Goal: Information Seeking & Learning: Learn about a topic

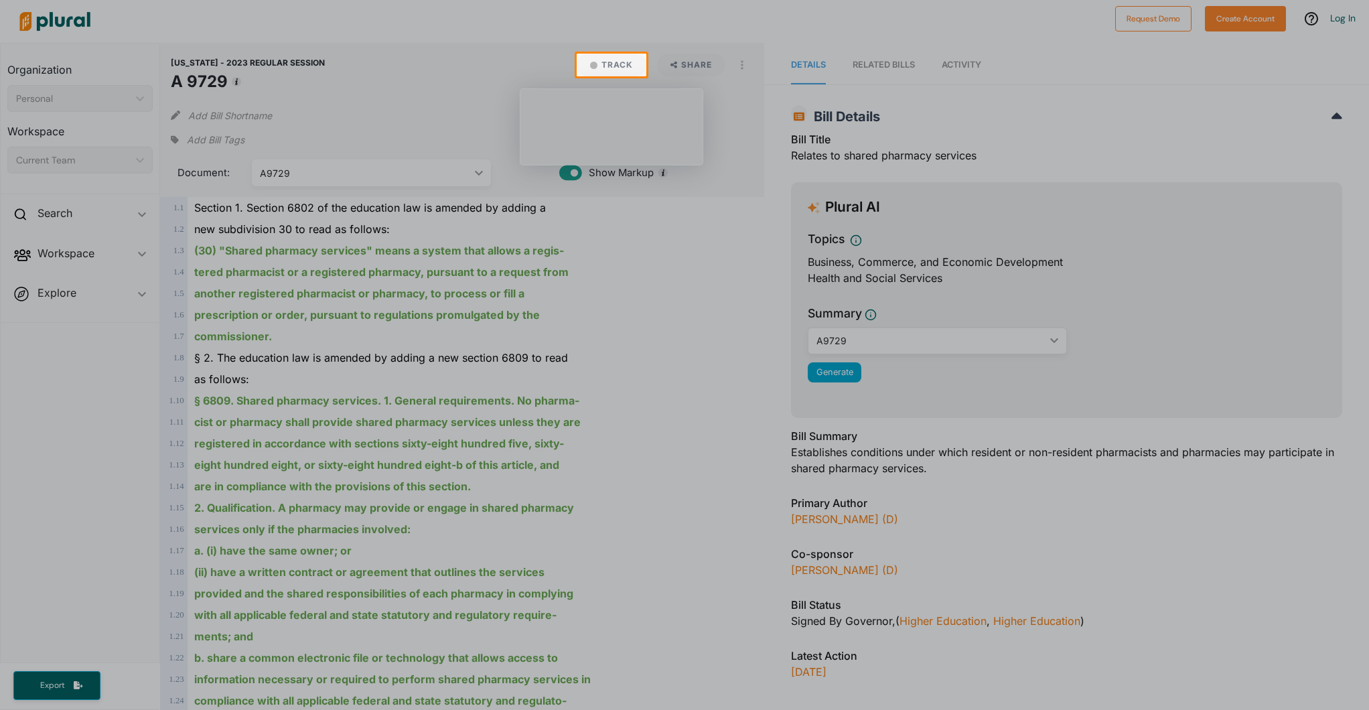
click at [77, 459] on div at bounding box center [684, 393] width 1369 height 634
click at [571, 538] on div at bounding box center [684, 396] width 1369 height 625
drag, startPoint x: 167, startPoint y: 510, endPoint x: 102, endPoint y: 497, distance: 65.7
click at [140, 506] on div at bounding box center [684, 396] width 1369 height 625
click at [102, 496] on div at bounding box center [684, 396] width 1369 height 625
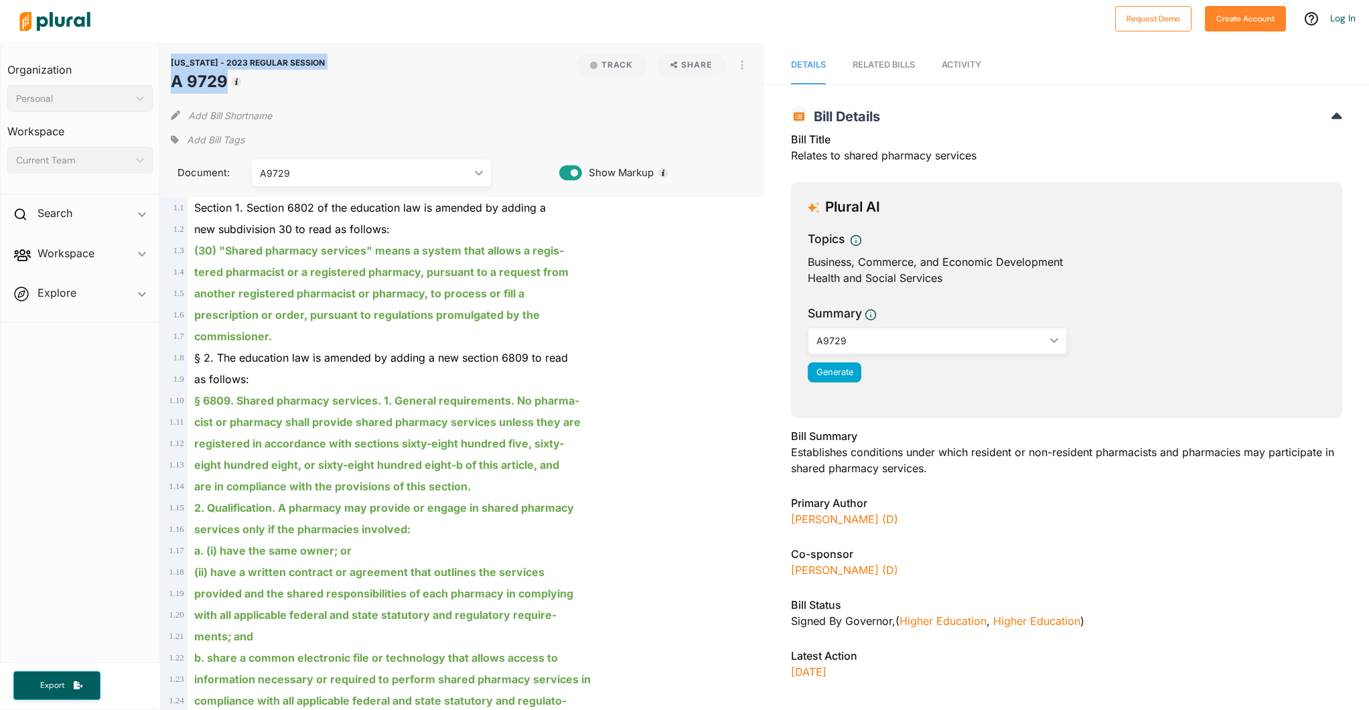
drag, startPoint x: 370, startPoint y: 665, endPoint x: 164, endPoint y: 44, distance: 654.8
copy header "[US_STATE] - 2023 REGULAR SESSION A 9729"
click at [703, 427] on div "cist or pharmacy shall provide shared pharmacy services unless they are" at bounding box center [469, 421] width 562 height 21
click at [625, 234] on div "new subdivision 30 to read as follows:" at bounding box center [469, 228] width 562 height 21
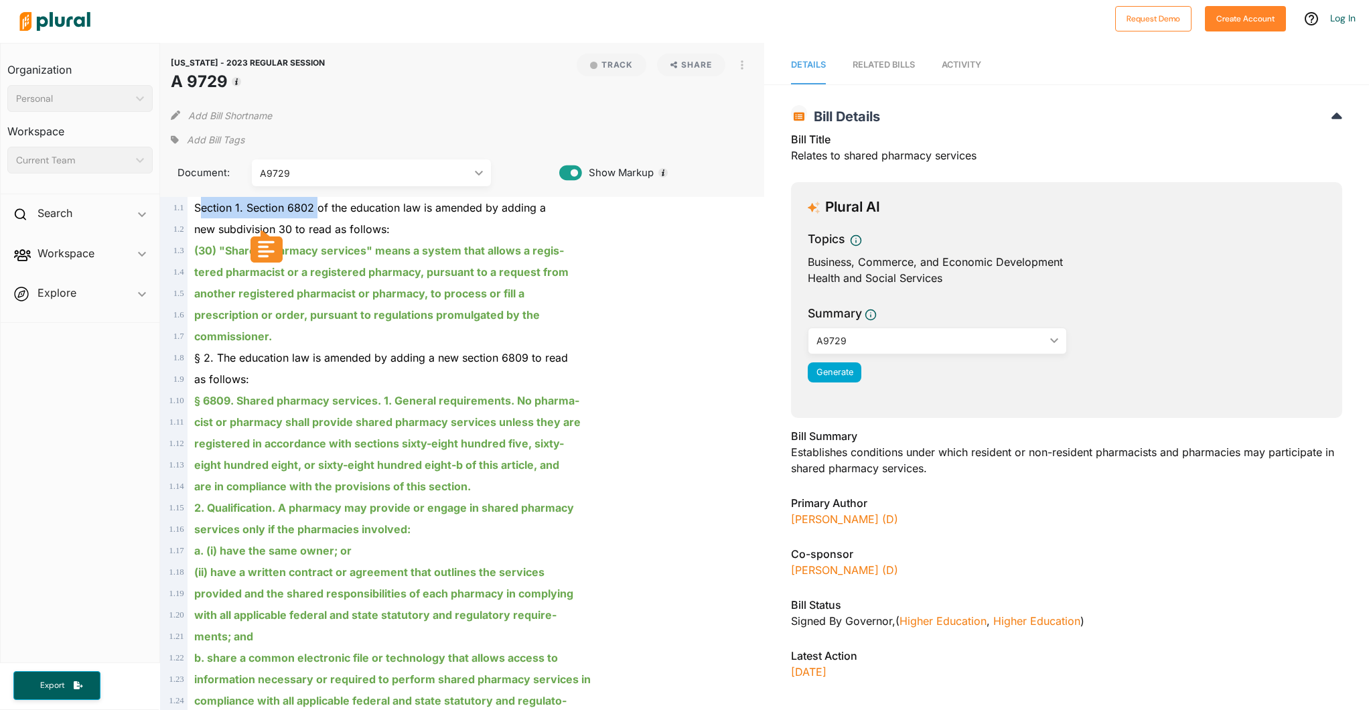
drag, startPoint x: 199, startPoint y: 206, endPoint x: 291, endPoint y: 204, distance: 92.4
click at [311, 204] on span "Section 1. Section 6802 of the education law is amended by adding a" at bounding box center [370, 207] width 352 height 13
click at [201, 212] on span "Section 1. Section 6802 of the education law is amended by adding a" at bounding box center [370, 207] width 352 height 13
drag, startPoint x: 196, startPoint y: 208, endPoint x: 311, endPoint y: 204, distance: 114.6
click at [311, 204] on span "Section 1. Section 6802 of the education law is amended by adding a" at bounding box center [370, 207] width 352 height 13
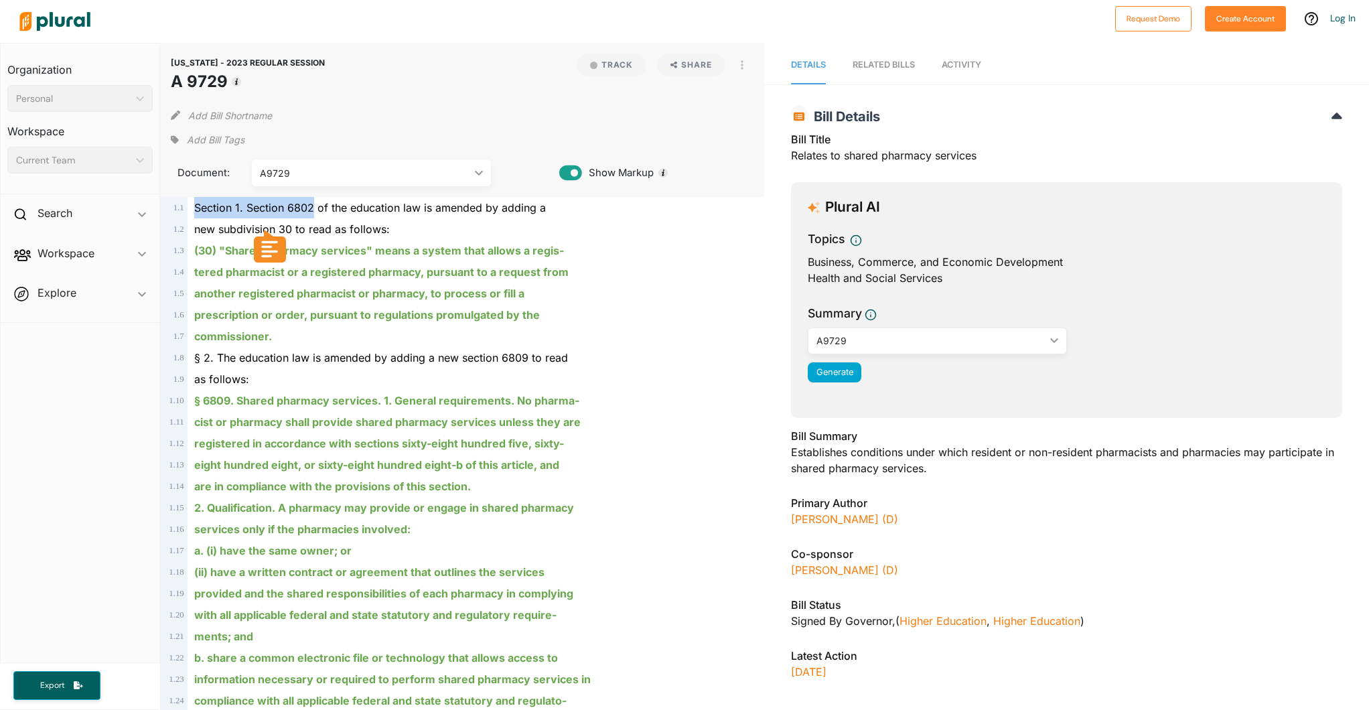
copy span "Section 1. Section 6802"
click at [322, 221] on div "new subdivision 30 to read as follows:" at bounding box center [469, 228] width 562 height 21
drag, startPoint x: 197, startPoint y: 206, endPoint x: 314, endPoint y: 206, distance: 117.2
click at [314, 206] on span "Section 1. Section 6802 of the education law is amended by adding a" at bounding box center [370, 207] width 352 height 13
copy span "Section 1. Section 6802"
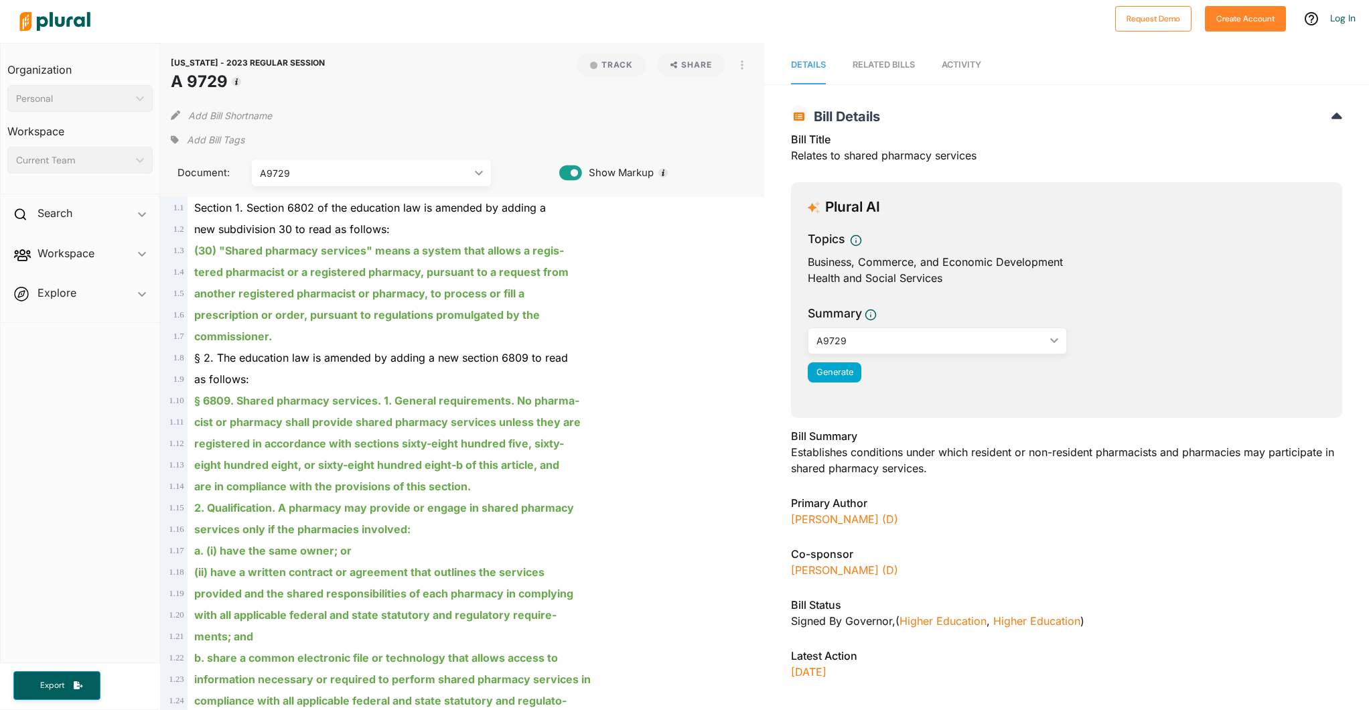
click at [607, 245] on div "(30) "Shared pharmacy services" means a system that allows a regis-" at bounding box center [469, 250] width 562 height 21
